Goal: Transaction & Acquisition: Purchase product/service

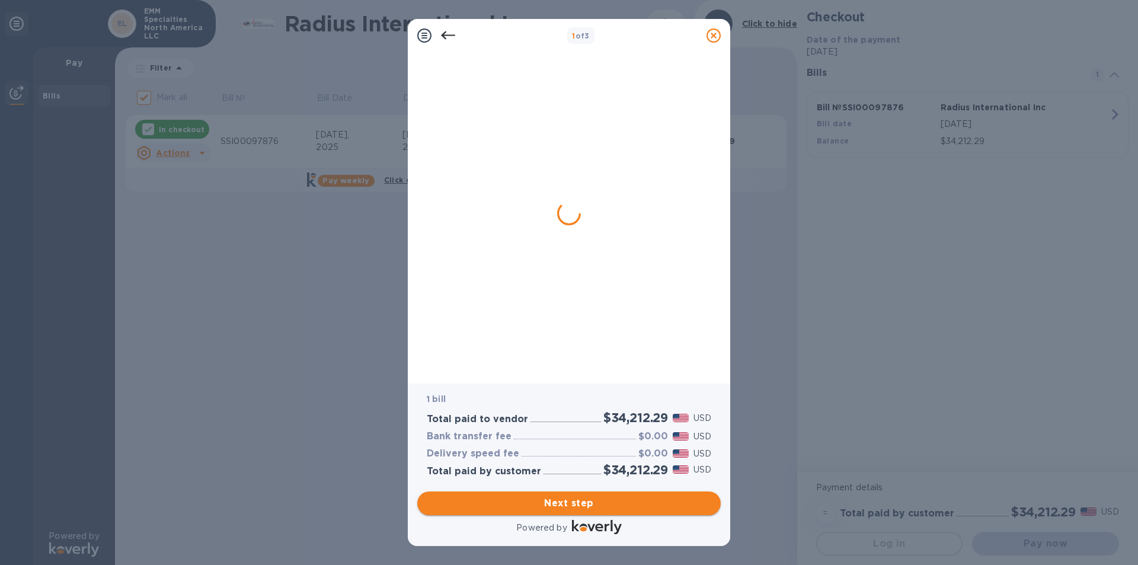
checkbox input "false"
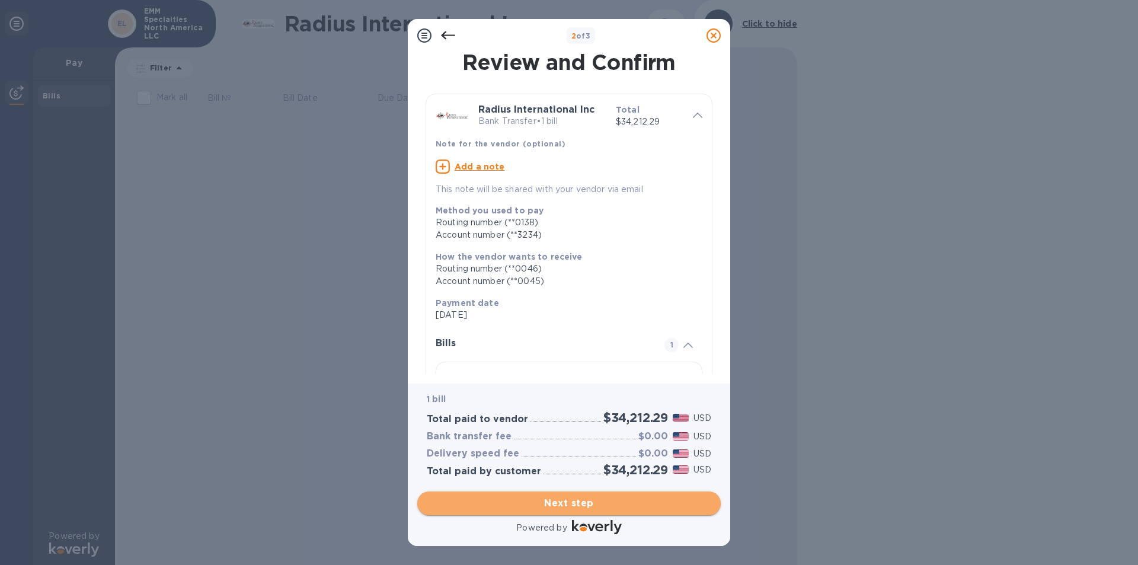
click at [583, 500] on span "Next step" at bounding box center [569, 503] width 285 height 14
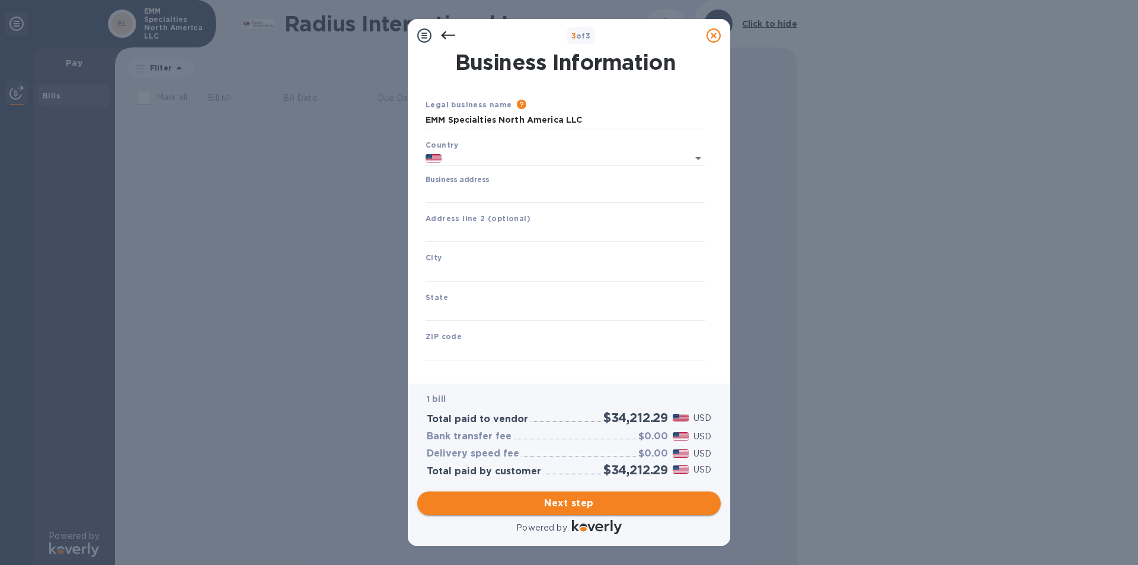
type input "[GEOGRAPHIC_DATA]"
click at [469, 196] on input "Business address" at bounding box center [566, 194] width 280 height 18
type input "[STREET_ADDRESS]"
click at [453, 269] on input "text" at bounding box center [566, 273] width 280 height 18
type input "fall river"
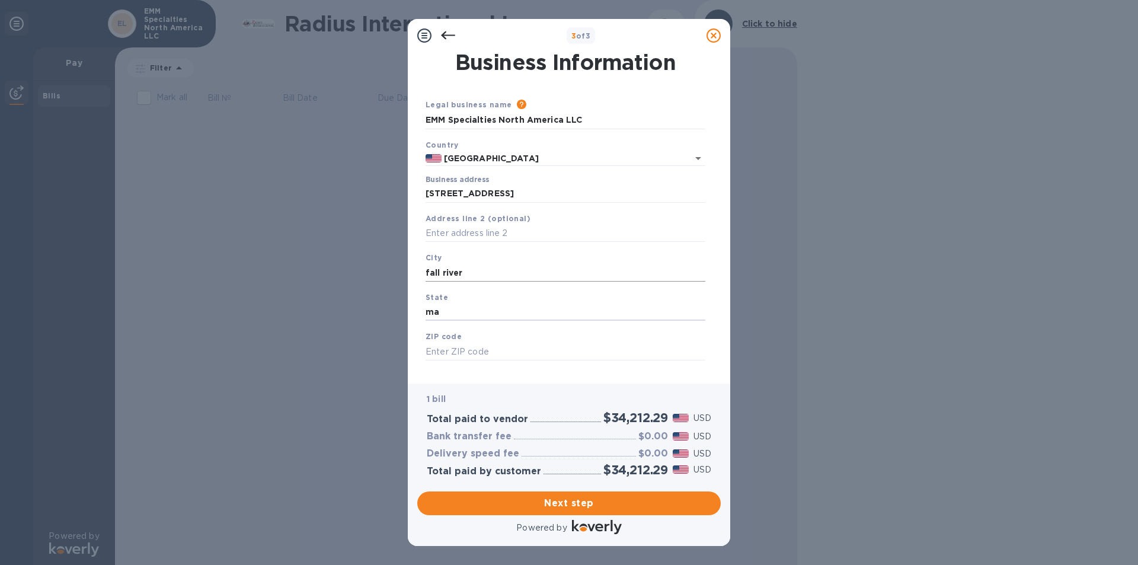
type input "ma"
type input "02724"
click at [571, 497] on span "Next step" at bounding box center [569, 503] width 285 height 14
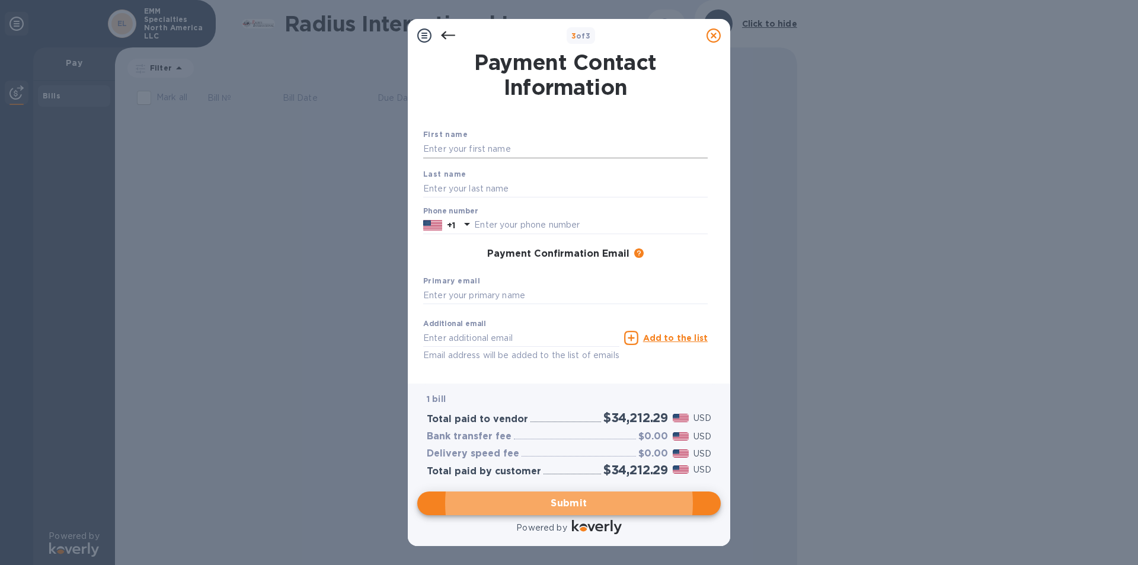
click at [480, 154] on input "text" at bounding box center [565, 149] width 285 height 18
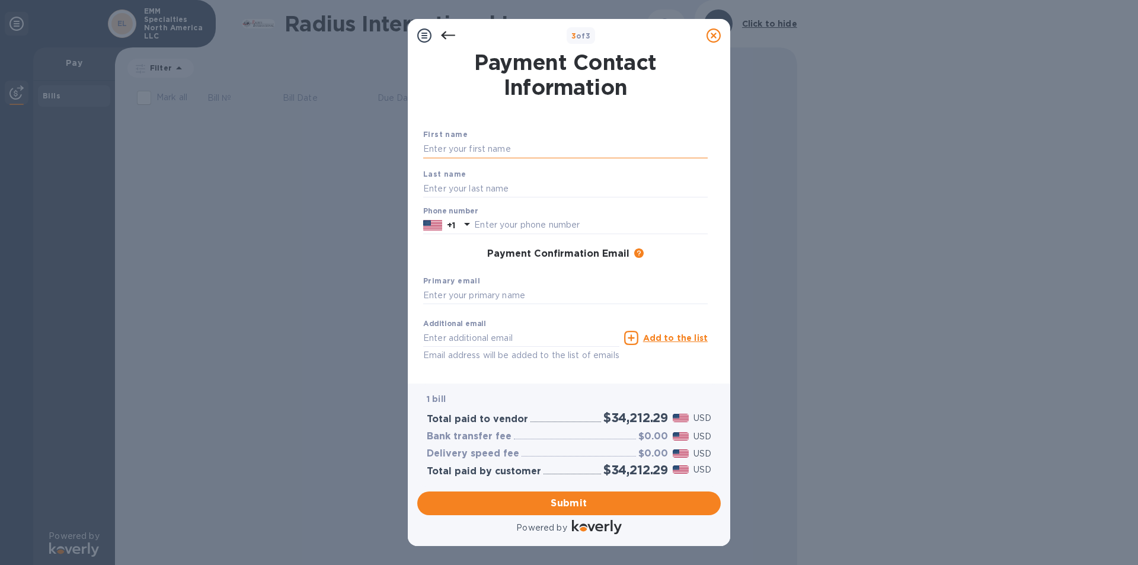
click at [489, 146] on input "text" at bounding box center [565, 149] width 285 height 18
type input "[PERSON_NAME]"
click at [439, 192] on input "monz" at bounding box center [565, 189] width 285 height 18
click at [441, 187] on input "monz" at bounding box center [565, 189] width 285 height 18
type input "[PERSON_NAME]"
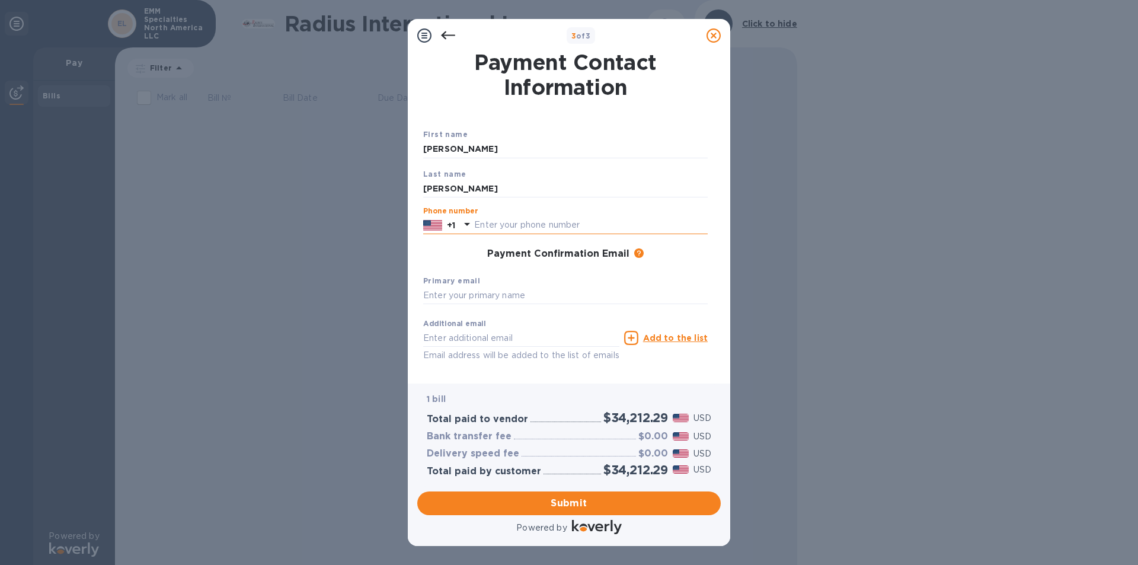
click at [488, 220] on input "text" at bounding box center [591, 225] width 234 height 18
type input "5086755422"
click at [494, 293] on input "text" at bounding box center [565, 296] width 285 height 18
click at [458, 297] on input "text" at bounding box center [565, 296] width 285 height 18
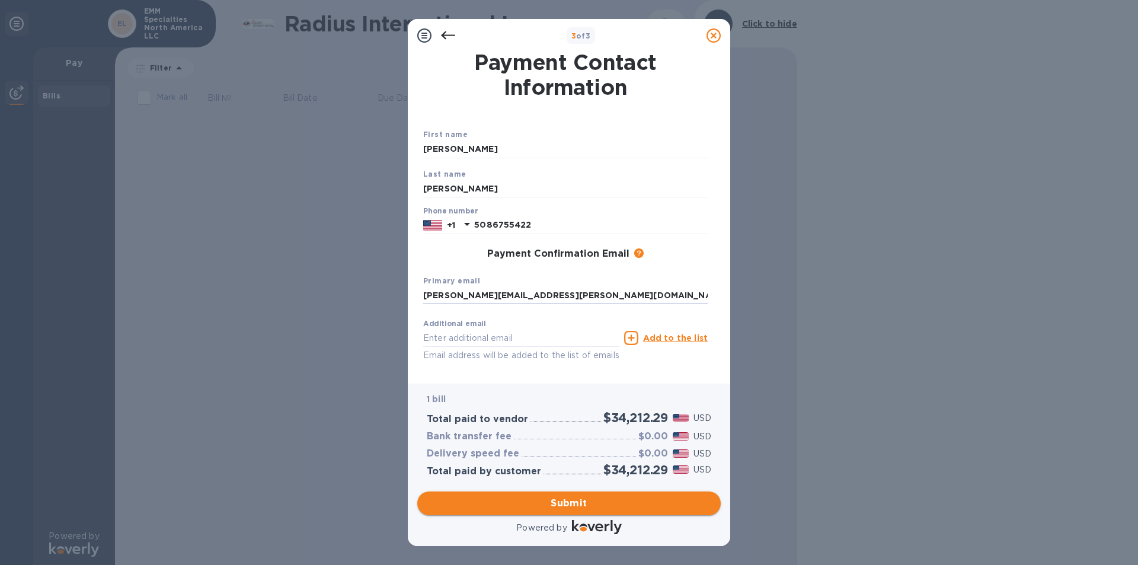
type input "[PERSON_NAME][EMAIL_ADDRESS][PERSON_NAME][DOMAIN_NAME]"
click at [613, 507] on span "Submit" at bounding box center [569, 503] width 285 height 14
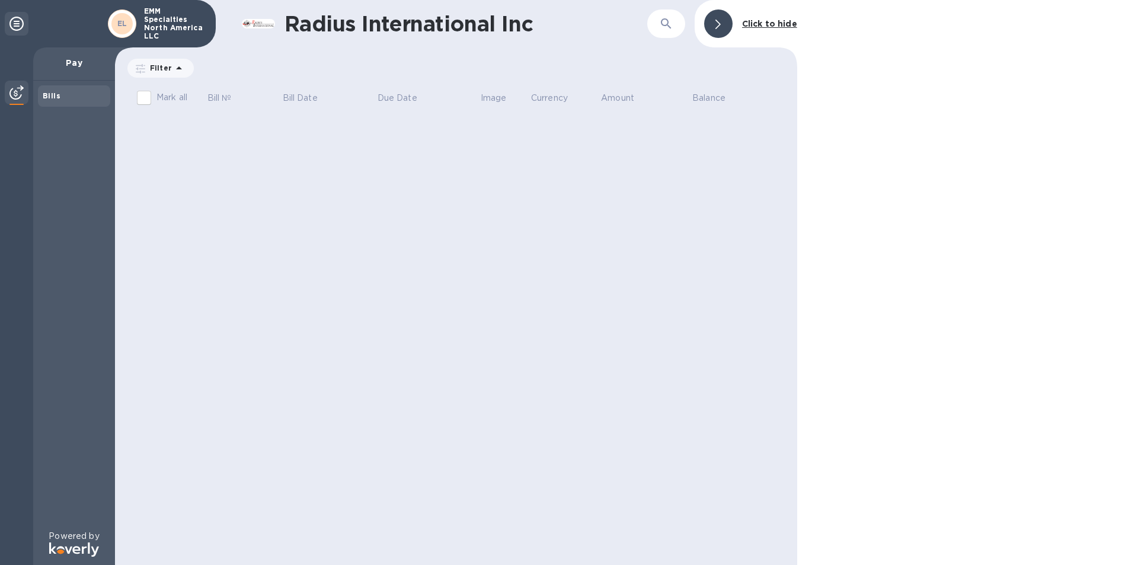
click at [65, 63] on p "Pay" at bounding box center [74, 63] width 63 height 12
click at [53, 96] on b "Bills" at bounding box center [52, 95] width 18 height 9
click at [18, 20] on icon at bounding box center [16, 24] width 14 height 14
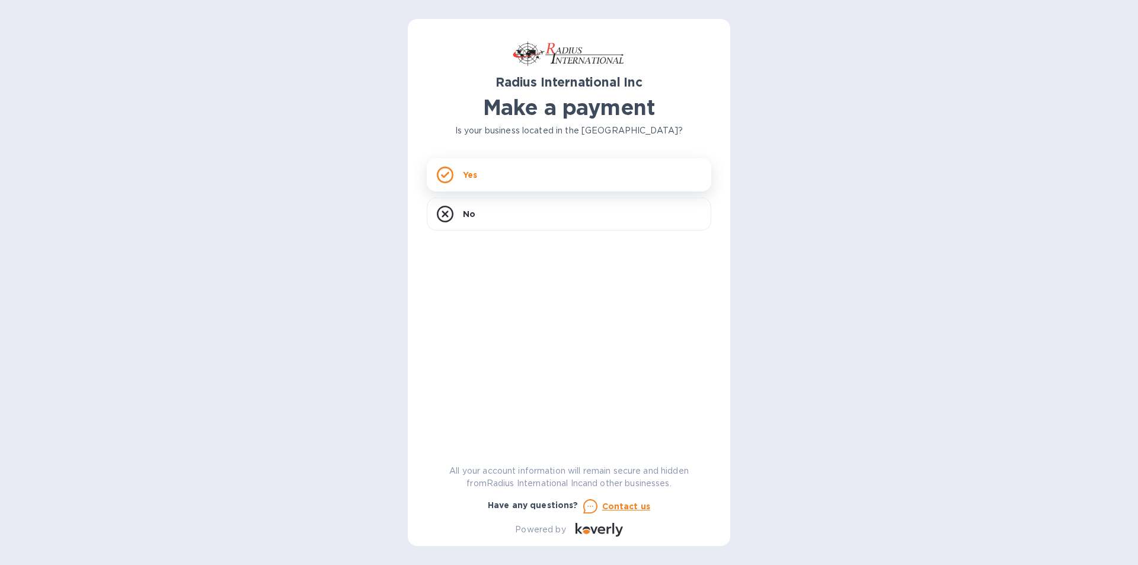
click at [612, 178] on div "Yes" at bounding box center [569, 174] width 285 height 33
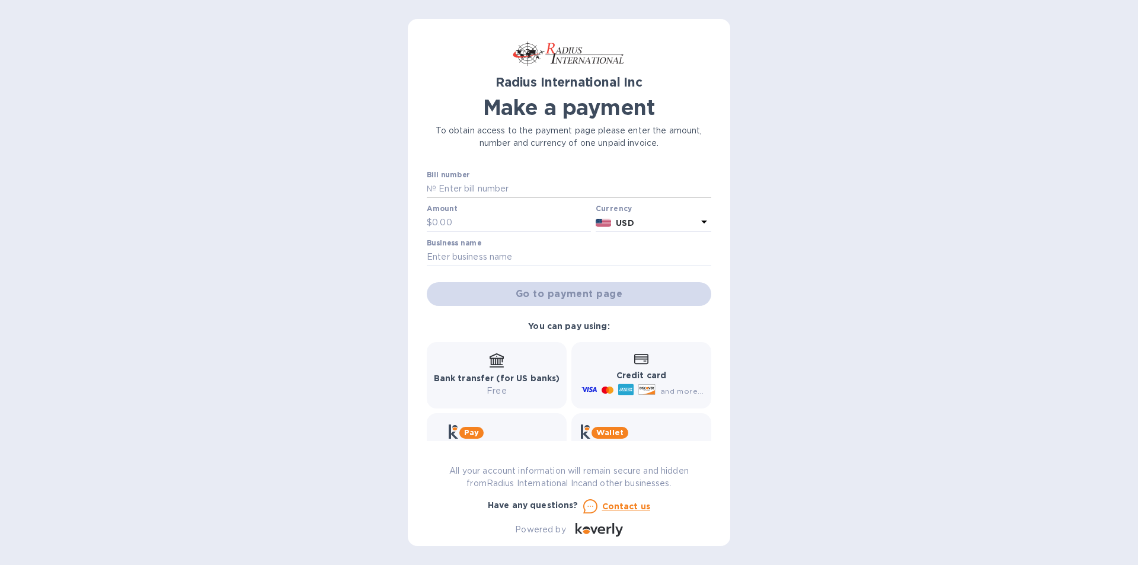
click at [535, 188] on input "text" at bounding box center [573, 189] width 275 height 18
type input "s"
drag, startPoint x: 471, startPoint y: 187, endPoint x: 505, endPoint y: 186, distance: 34.4
click at [505, 186] on input "SAI0009616" at bounding box center [573, 189] width 275 height 18
type input "SAI00096161B"
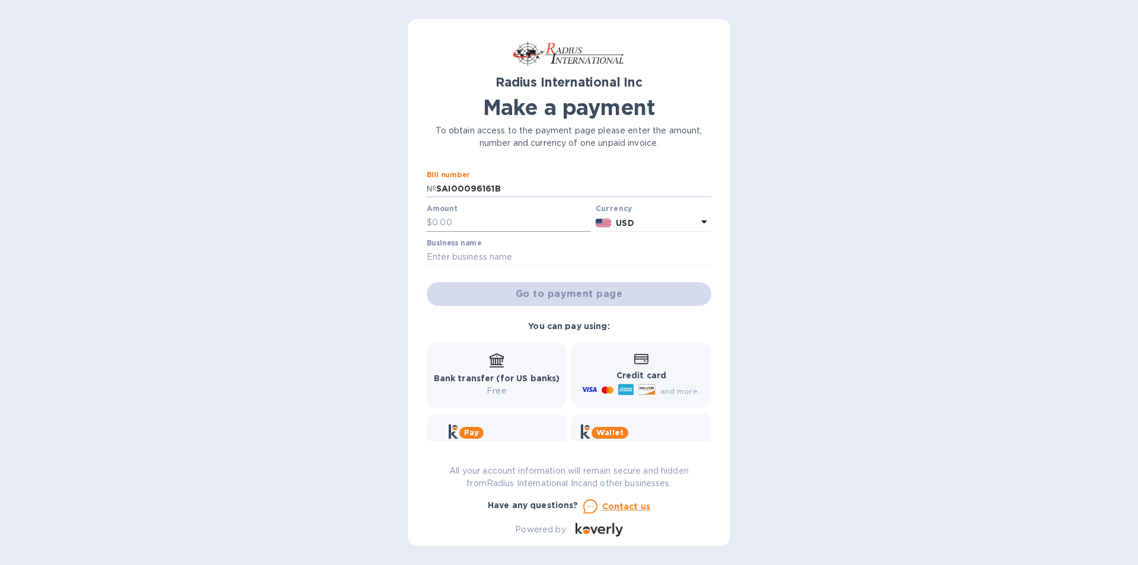
click at [491, 225] on input "text" at bounding box center [511, 223] width 159 height 18
type input "359.96"
click at [486, 259] on input "text" at bounding box center [569, 257] width 285 height 18
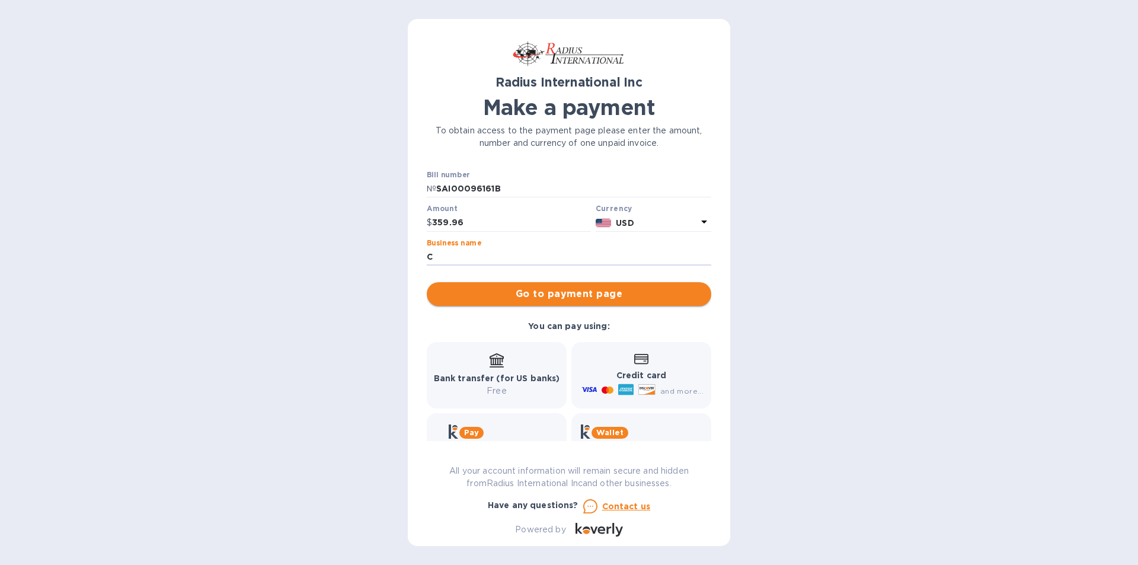
type input "COLLISION QUEST"
click at [548, 294] on span "Go to payment page" at bounding box center [569, 294] width 266 height 14
